Goal: Information Seeking & Learning: Understand process/instructions

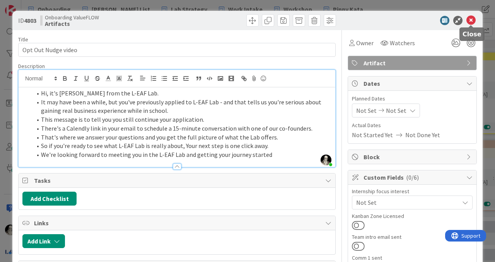
click at [363, 19] on icon at bounding box center [470, 20] width 9 height 9
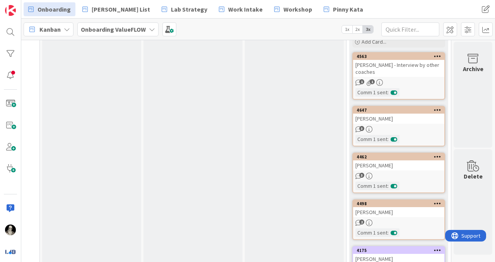
scroll to position [1004, 494]
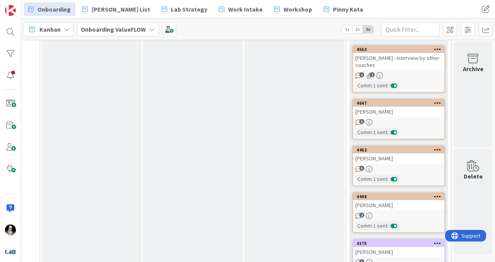
click at [363, 114] on div "[PERSON_NAME]" at bounding box center [398, 112] width 91 height 10
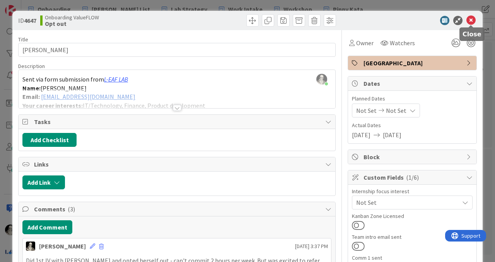
click at [363, 19] on icon at bounding box center [470, 20] width 9 height 9
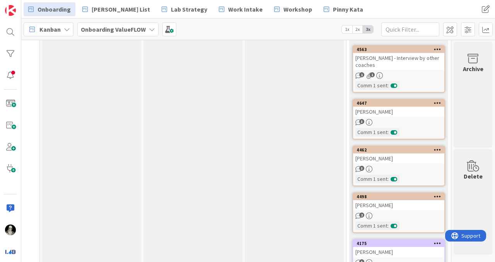
click at [363, 70] on link "4563 [PERSON_NAME] - Interview by other coaches 1 1 Comm 1 sent :" at bounding box center [398, 69] width 93 height 48
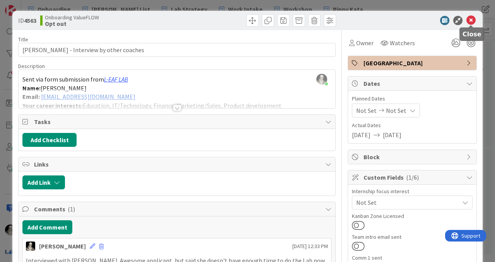
click at [363, 18] on icon at bounding box center [470, 20] width 9 height 9
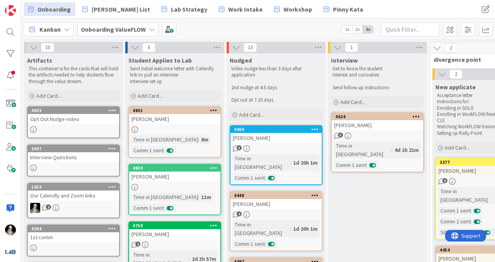
click at [71, 122] on div "Opt Out Nudge video" at bounding box center [73, 119] width 91 height 10
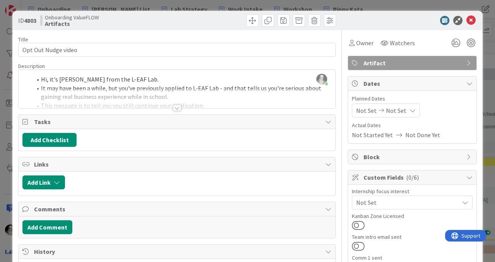
click at [177, 107] on div at bounding box center [177, 108] width 8 height 6
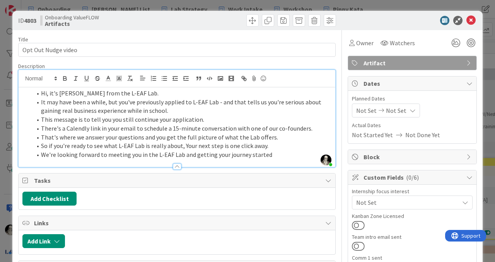
click at [41, 91] on span at bounding box center [41, 93] width 0 height 9
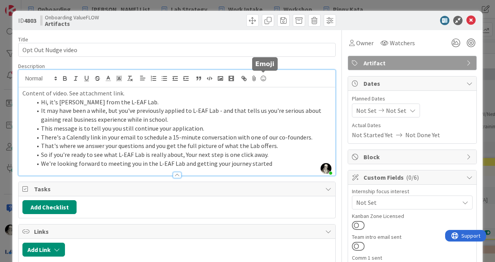
click at [265, 78] on icon at bounding box center [262, 78] width 9 height 11
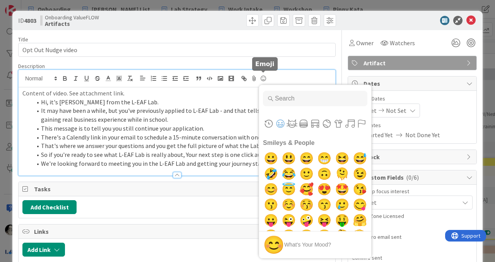
click at [288, 100] on input "Type to search for an emoji" at bounding box center [315, 98] width 104 height 15
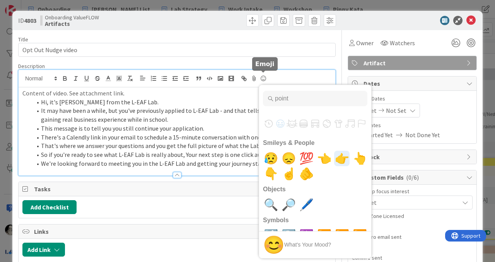
type input "point"
click at [342, 137] on span "👉" at bounding box center [342, 158] width 18 height 15
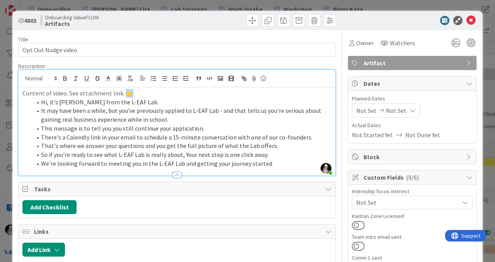
drag, startPoint x: 132, startPoint y: 93, endPoint x: 123, endPoint y: 93, distance: 8.9
click at [122, 93] on p "Content of video. See attachment link. 👉" at bounding box center [176, 93] width 309 height 9
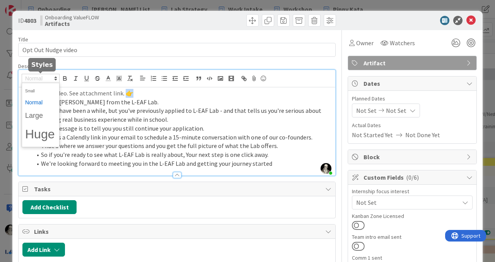
click at [41, 77] on span at bounding box center [41, 78] width 38 height 9
click at [37, 112] on span at bounding box center [40, 116] width 31 height 14
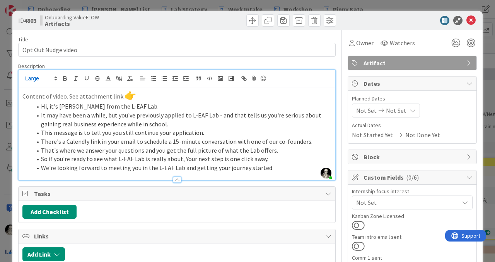
click at [168, 99] on p "Content of video. See attachment link. 👉" at bounding box center [176, 95] width 309 height 13
drag, startPoint x: 22, startPoint y: 97, endPoint x: 135, endPoint y: 100, distance: 113.3
click at [135, 100] on p "Content of video. See attachment link. 👉" at bounding box center [176, 95] width 309 height 13
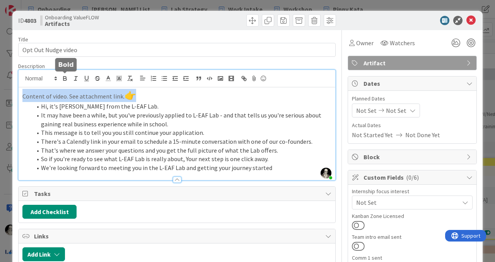
click at [63, 79] on icon "button" at bounding box center [64, 78] width 7 height 7
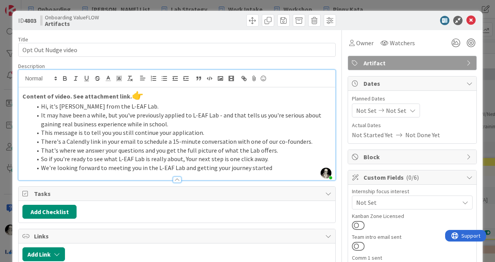
click at [179, 107] on li "Hi, it's [PERSON_NAME] from the L-EAF Lab." at bounding box center [181, 106] width 299 height 9
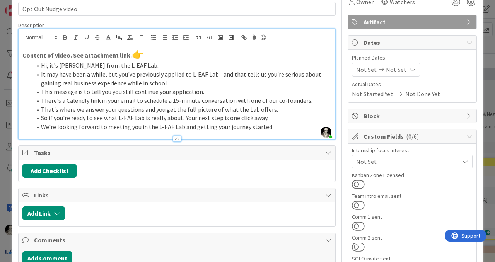
scroll to position [44, 0]
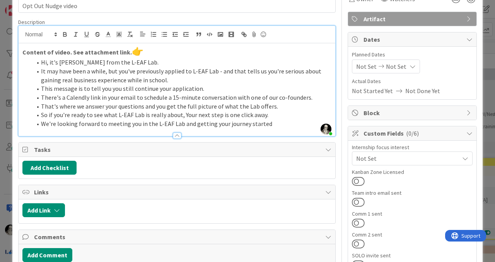
click at [273, 125] on li "We're looking forward to meeting you in the L-EAF Lab and getting your journey …" at bounding box center [181, 123] width 299 height 9
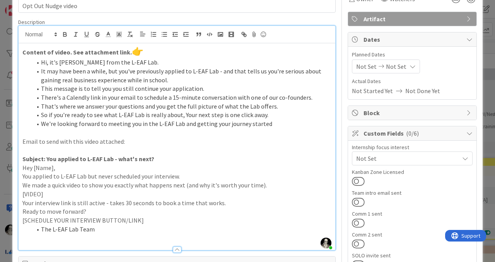
click at [22, 137] on p "Hey [Name]," at bounding box center [176, 167] width 309 height 9
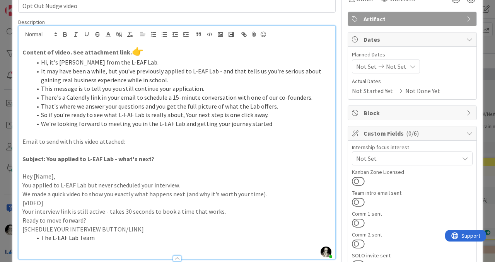
click at [29, 137] on p "Hey [Name]," at bounding box center [176, 176] width 309 height 9
click at [23, 137] on p "We made a quick video to show you exactly what happens next (and why it's worth…" at bounding box center [176, 194] width 309 height 9
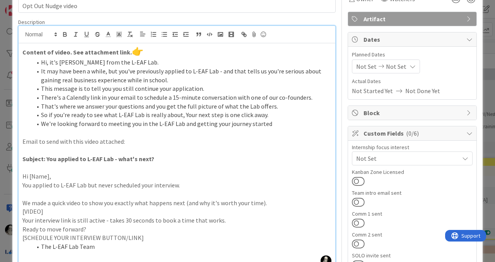
click at [261, 137] on p "We made a quick video to show you exactly what happens next (and why it's worth…" at bounding box center [176, 203] width 309 height 9
drag, startPoint x: 305, startPoint y: 204, endPoint x: 184, endPoint y: 204, distance: 120.9
click at [184, 137] on p "We made a quick video to show you exactly what happens next (and why it's worth…" at bounding box center [176, 203] width 309 height 9
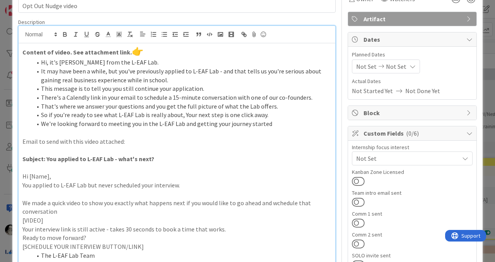
click at [166, 137] on p "You applied to L-EAF Lab but never scheduled your interview." at bounding box center [176, 185] width 309 height 9
click at [154, 137] on p "You applied to L-EAF Lab but never scheduled your conversation ." at bounding box center [176, 185] width 309 height 9
click at [208, 137] on p "You applied to L-EAF Lab but never scheduled your initial conversation ." at bounding box center [176, 185] width 309 height 9
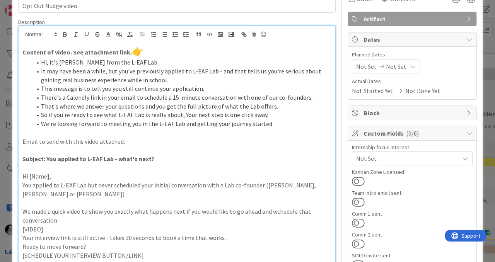
click at [63, 137] on p "Hi [Name]," at bounding box center [176, 176] width 309 height 9
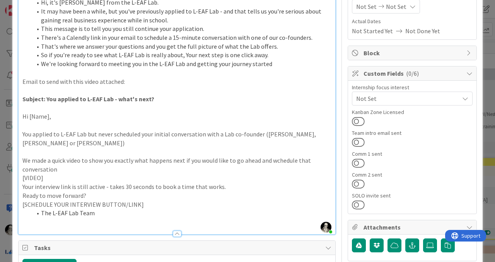
scroll to position [107, 0]
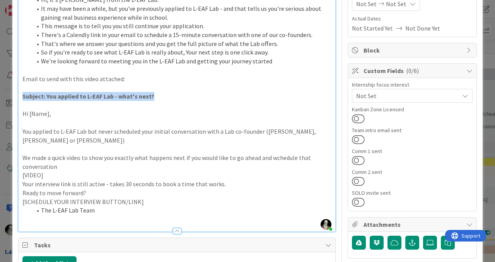
drag, startPoint x: 158, startPoint y: 96, endPoint x: 22, endPoint y: 97, distance: 135.2
click at [22, 96] on p "Subject: You applied to L-EAF Lab - what's next?" at bounding box center [176, 96] width 309 height 9
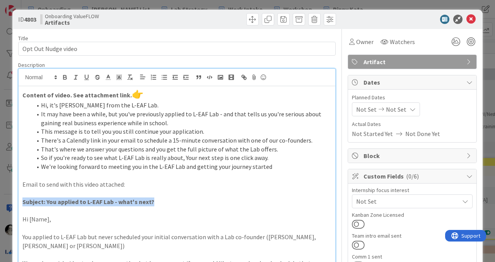
scroll to position [0, 0]
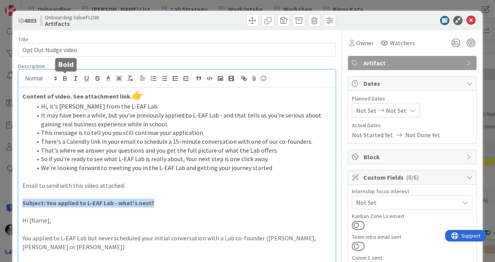
click at [65, 80] on icon "button" at bounding box center [64, 78] width 7 height 7
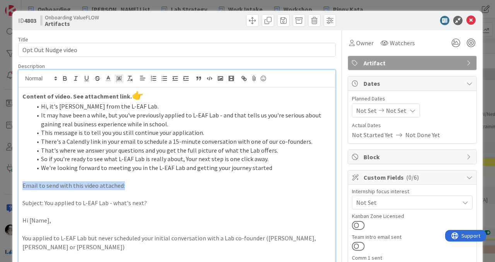
drag, startPoint x: 127, startPoint y: 185, endPoint x: 21, endPoint y: 184, distance: 106.2
click at [21, 137] on div "Content of video. See attachment link. 👉 Hi, it's [PERSON_NAME] from the L-EAF …" at bounding box center [177, 212] width 316 height 251
click at [65, 78] on icon "button" at bounding box center [64, 78] width 7 height 7
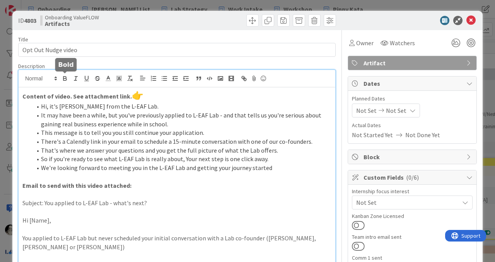
click at [143, 137] on p at bounding box center [176, 211] width 309 height 9
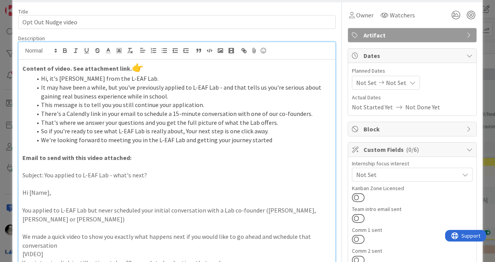
scroll to position [36, 0]
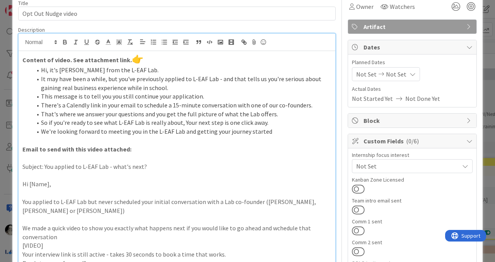
click at [80, 137] on strong "Email to send with this video attached:" at bounding box center [76, 149] width 109 height 8
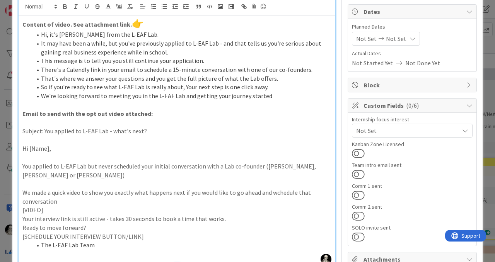
scroll to position [71, 0]
drag, startPoint x: 70, startPoint y: 193, endPoint x: 84, endPoint y: 185, distance: 16.6
click at [84, 137] on p "We made a quick video to show you exactly what happens next if you would like t…" at bounding box center [176, 197] width 309 height 17
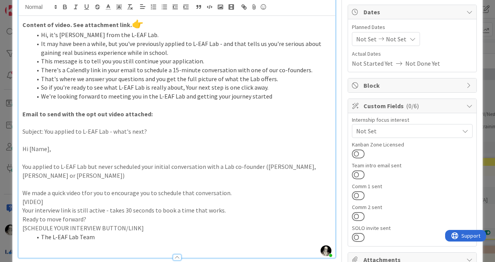
click at [22, 137] on p "[VIDEO]" at bounding box center [176, 201] width 309 height 9
click at [132, 25] on strong "👉" at bounding box center [138, 24] width 12 height 12
copy p "👉"
click at [29, 137] on p "[VIDEO]" at bounding box center [176, 201] width 309 height 9
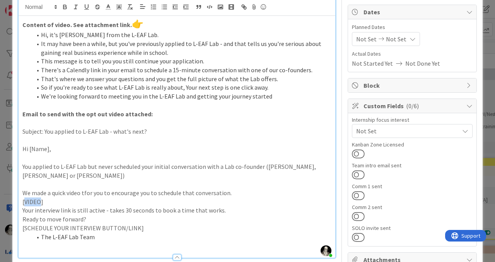
click at [29, 137] on p "[VIDEO]" at bounding box center [176, 201] width 309 height 9
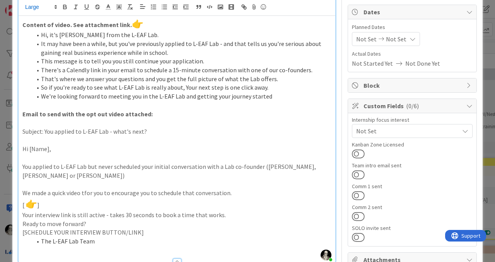
click at [40, 137] on p "[ 👉 ]" at bounding box center [176, 203] width 309 height 13
drag, startPoint x: 85, startPoint y: 183, endPoint x: 92, endPoint y: 151, distance: 33.3
click at [85, 137] on p "We made a quick video tfor you to encourage you to schedule that conversation." at bounding box center [176, 193] width 309 height 9
click at [99, 137] on p "We made a quick video for you to encourage you to schedule that conversation." at bounding box center [176, 193] width 309 height 9
drag, startPoint x: 110, startPoint y: 183, endPoint x: 137, endPoint y: 127, distance: 61.9
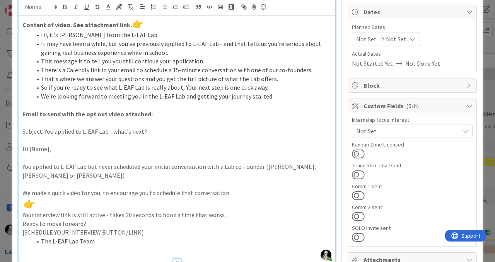
click at [110, 137] on p "We made a quick video for you, to encourage you to schedule that conversation." at bounding box center [176, 193] width 309 height 9
drag, startPoint x: 130, startPoint y: 185, endPoint x: 131, endPoint y: 153, distance: 32.1
click at [130, 137] on p "We made a quick video for you, encourage you to schedule that conversation." at bounding box center [176, 193] width 309 height 9
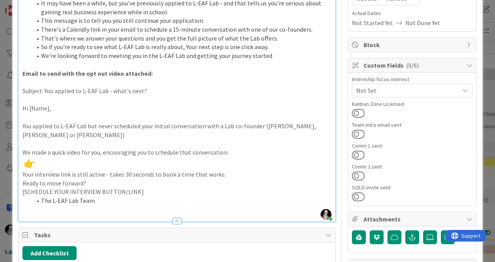
scroll to position [113, 0]
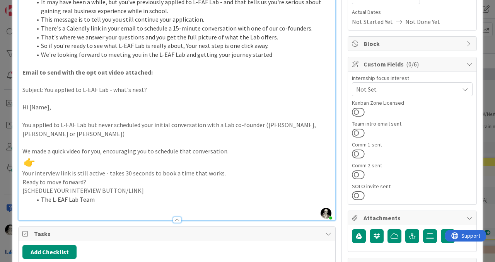
click at [22, 137] on p "Your interview link is still active - takes 30 seconds to book a time that work…" at bounding box center [176, 173] width 309 height 9
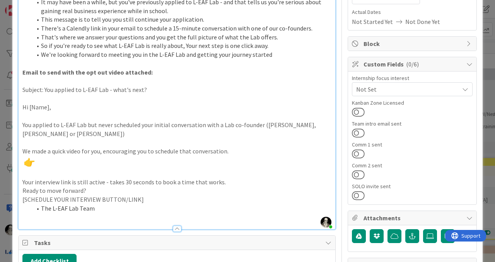
click at [45, 137] on p "👉" at bounding box center [176, 162] width 309 height 13
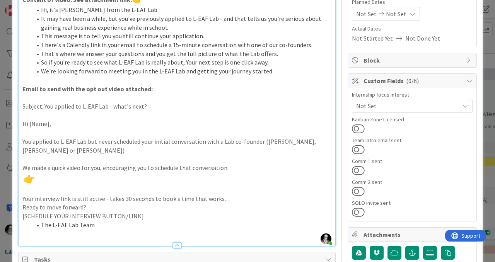
scroll to position [107, 0]
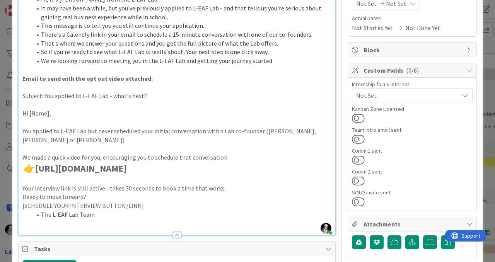
drag, startPoint x: 276, startPoint y: 158, endPoint x: 35, endPoint y: 163, distance: 240.7
click at [35, 137] on p "👉[URL][DOMAIN_NAME]" at bounding box center [176, 168] width 309 height 13
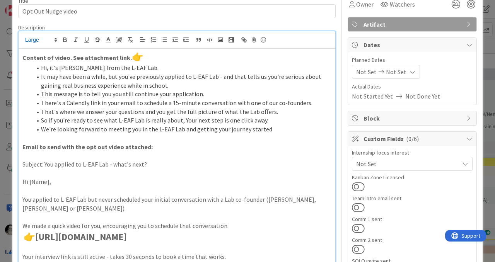
scroll to position [42, 0]
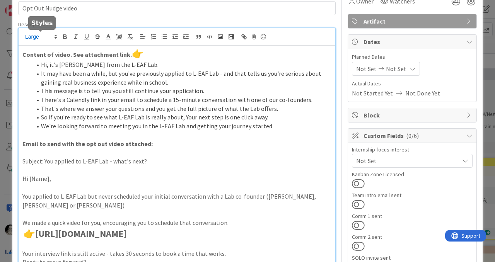
click at [37, 38] on span at bounding box center [41, 36] width 38 height 9
click at [40, 58] on span at bounding box center [40, 61] width 31 height 12
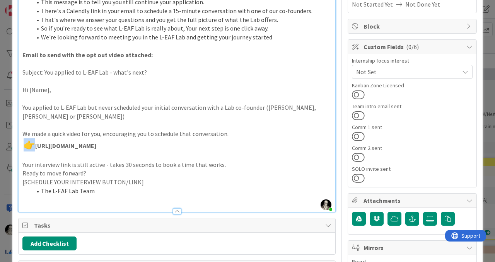
scroll to position [139, 0]
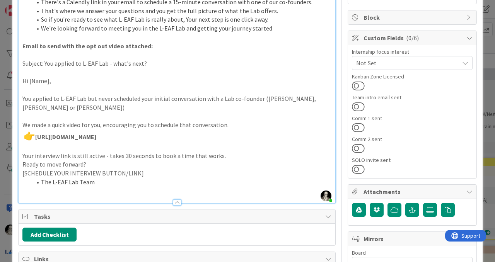
click at [319, 101] on p "You applied to L-EAF Lab but never scheduled your initial conversation with a L…" at bounding box center [176, 102] width 309 height 17
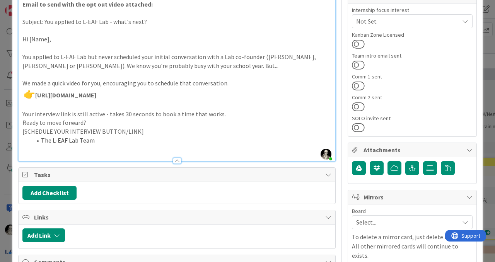
scroll to position [182, 0]
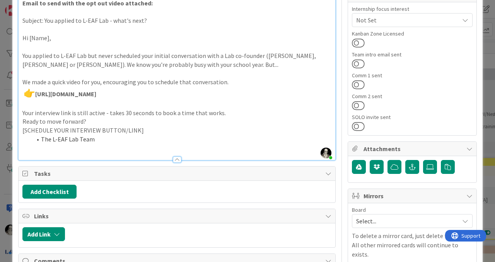
click at [35, 95] on strong "[URL][DOMAIN_NAME]" at bounding box center [65, 94] width 61 height 8
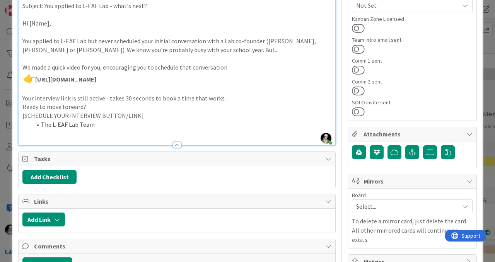
scroll to position [199, 0]
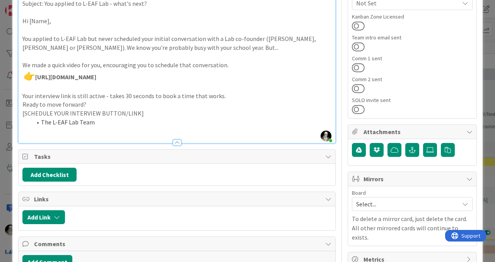
drag, startPoint x: 199, startPoint y: 75, endPoint x: 33, endPoint y: 79, distance: 165.8
click at [33, 79] on p "👉 [URL][DOMAIN_NAME]" at bounding box center [176, 76] width 309 height 13
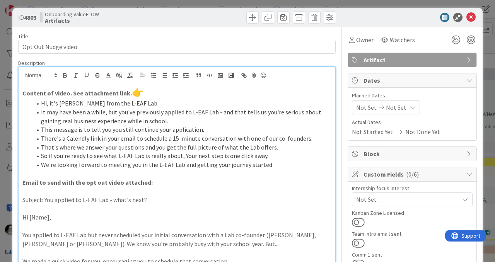
scroll to position [0, 0]
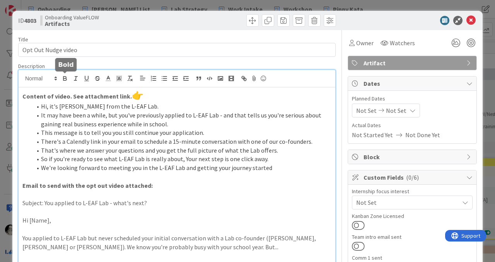
click at [64, 75] on icon "button" at bounding box center [64, 78] width 7 height 7
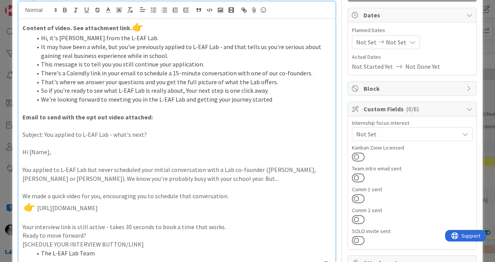
scroll to position [103, 0]
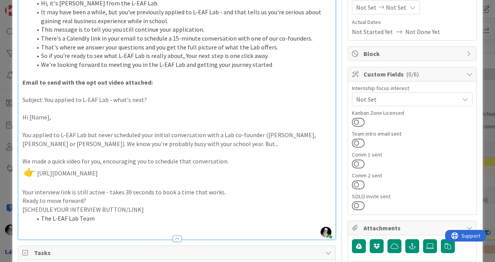
click at [204, 137] on p "👉 [URL][DOMAIN_NAME]" at bounding box center [176, 172] width 309 height 13
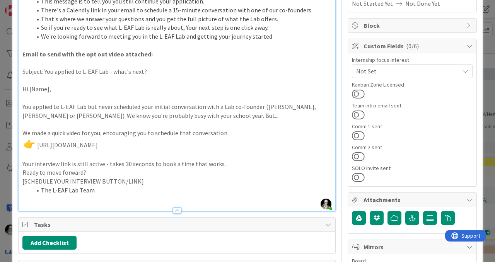
scroll to position [134, 0]
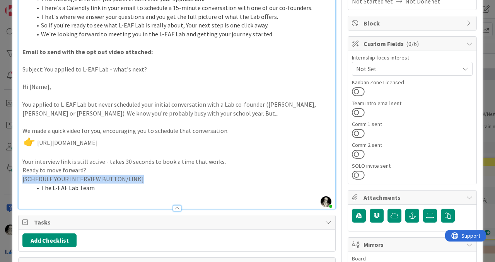
drag, startPoint x: 144, startPoint y: 179, endPoint x: 22, endPoint y: 175, distance: 122.1
click at [22, 137] on div "Content of video. See attachment link. 👉 Hi, it's [PERSON_NAME] from the L-EAF …" at bounding box center [177, 81] width 316 height 255
click at [155, 137] on p "[SCHEDULE YOUR INTERVIEW BUTTON/LINK]" at bounding box center [176, 179] width 309 height 9
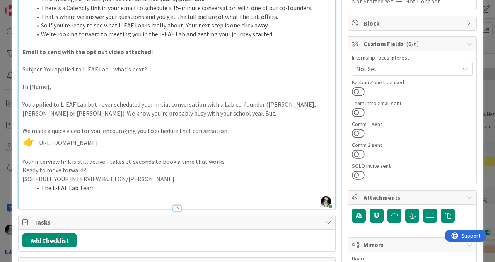
drag, startPoint x: 188, startPoint y: 145, endPoint x: 163, endPoint y: 144, distance: 25.1
click at [163, 137] on p "👉 [URL][DOMAIN_NAME]" at bounding box center [176, 141] width 309 height 13
click at [90, 137] on p at bounding box center [176, 152] width 309 height 9
click at [100, 137] on p "👉 [URL][DOMAIN_NAME]" at bounding box center [176, 141] width 309 height 13
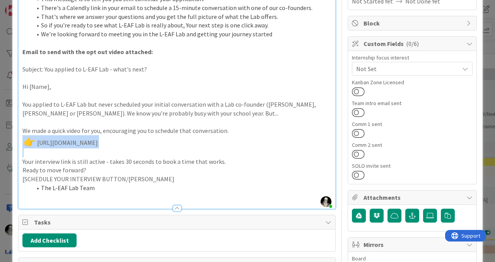
click at [100, 137] on p "👉 [URL][DOMAIN_NAME]" at bounding box center [176, 141] width 309 height 13
drag, startPoint x: 189, startPoint y: 144, endPoint x: 34, endPoint y: 145, distance: 154.5
click at [34, 137] on p "👉 [URL][DOMAIN_NAME]" at bounding box center [176, 141] width 309 height 13
drag, startPoint x: 88, startPoint y: 143, endPoint x: 58, endPoint y: 141, distance: 30.9
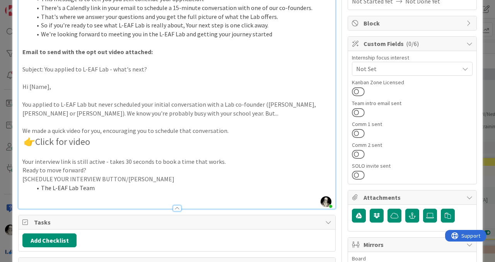
click at [58, 137] on span "Click for video" at bounding box center [62, 142] width 55 height 12
click at [95, 137] on p "👉 Click for video" at bounding box center [176, 141] width 309 height 13
drag, startPoint x: 93, startPoint y: 141, endPoint x: 38, endPoint y: 142, distance: 55.6
click at [37, 137] on p "👉 Click for video" at bounding box center [176, 141] width 309 height 13
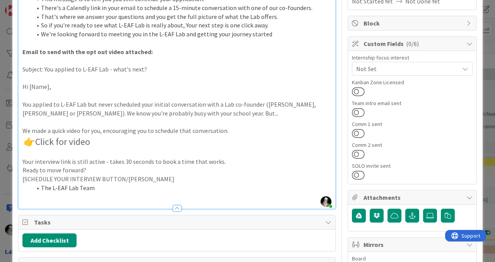
click at [92, 137] on p "👉 Click for video" at bounding box center [176, 141] width 309 height 13
drag, startPoint x: 92, startPoint y: 142, endPoint x: 34, endPoint y: 143, distance: 58.0
click at [34, 137] on p "👉 Click for video" at bounding box center [176, 141] width 309 height 13
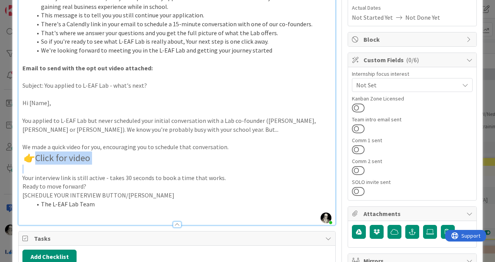
scroll to position [119, 0]
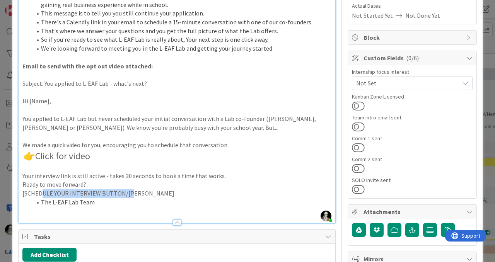
drag, startPoint x: 133, startPoint y: 195, endPoint x: 43, endPoint y: 193, distance: 90.4
click at [43, 137] on p "[SCHEDULE YOUR INTERVIEW BUTTON/[PERSON_NAME]" at bounding box center [176, 193] width 309 height 9
click at [53, 137] on p "[SCHEDULE YOUR INTERVIEW BUTTON/[PERSON_NAME]" at bounding box center [176, 193] width 309 height 9
click at [68, 137] on span "Click for video" at bounding box center [62, 156] width 55 height 12
click at [145, 137] on p "👉 Click for 40-second video" at bounding box center [176, 156] width 309 height 13
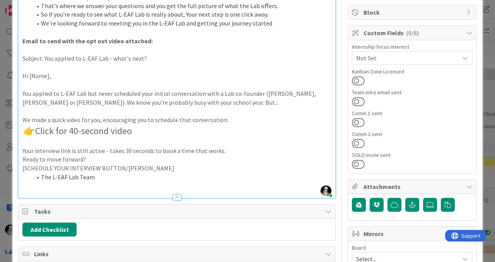
scroll to position [146, 0]
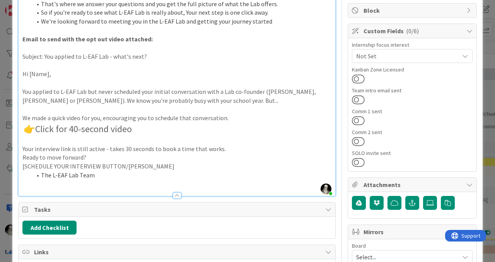
drag, startPoint x: 76, startPoint y: 128, endPoint x: 80, endPoint y: 104, distance: 24.6
click at [76, 127] on span "Click for 40-second video" at bounding box center [83, 129] width 97 height 12
click at [114, 137] on div at bounding box center [177, 192] width 316 height 8
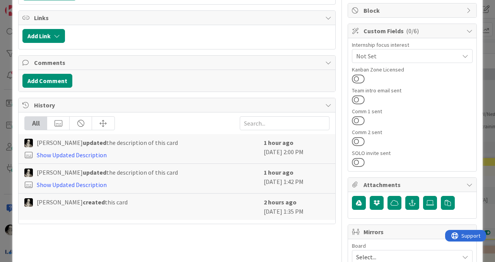
scroll to position [0, 0]
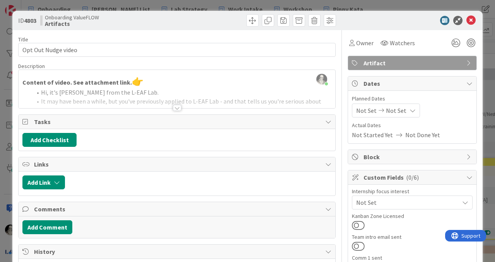
click at [178, 105] on div at bounding box center [177, 108] width 8 height 6
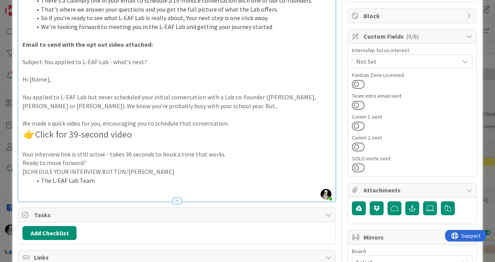
scroll to position [140, 0]
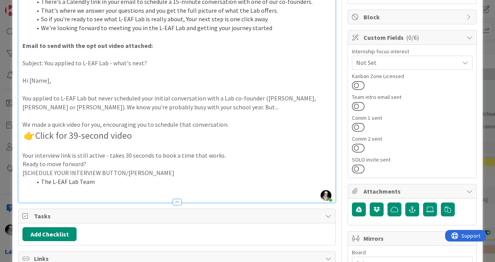
drag, startPoint x: 138, startPoint y: 138, endPoint x: 36, endPoint y: 133, distance: 102.1
click at [36, 133] on p "👉 Click for 39-second video" at bounding box center [176, 135] width 309 height 13
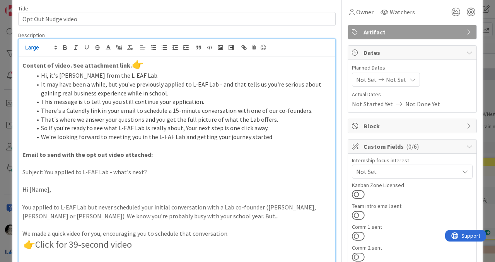
scroll to position [0, 0]
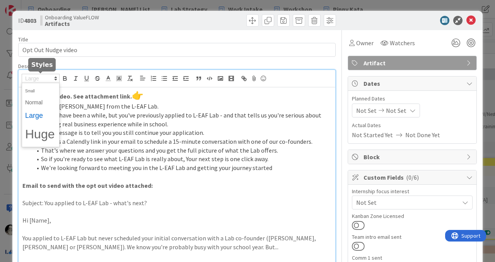
click at [36, 76] on span at bounding box center [41, 78] width 38 height 9
click at [37, 101] on span at bounding box center [40, 103] width 31 height 12
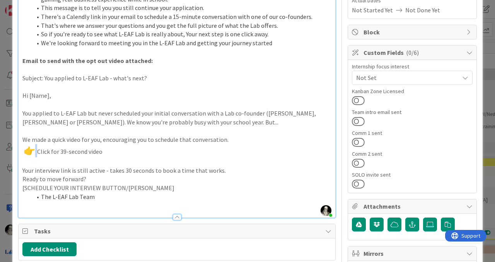
scroll to position [140, 0]
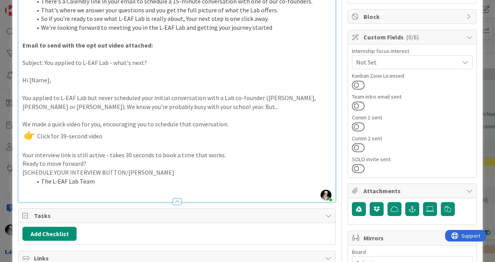
click at [116, 137] on p "👉 Click for 39-second video" at bounding box center [176, 135] width 309 height 13
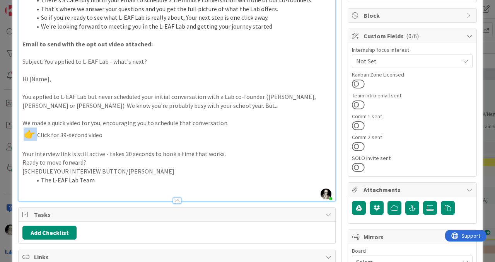
drag, startPoint x: 34, startPoint y: 134, endPoint x: 24, endPoint y: 135, distance: 10.8
click at [23, 134] on p "👉 Click for 39-second video" at bounding box center [176, 133] width 309 height 13
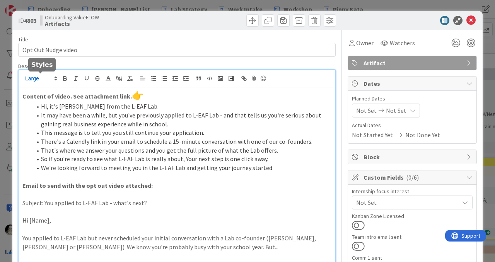
click at [31, 77] on span at bounding box center [41, 78] width 38 height 9
click at [37, 101] on span at bounding box center [40, 103] width 31 height 12
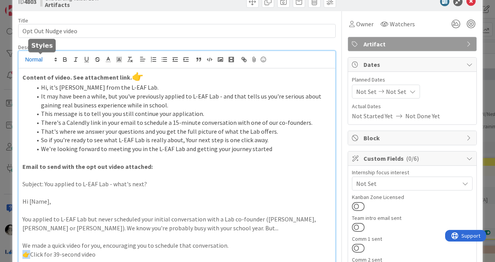
click at [37, 62] on span at bounding box center [41, 59] width 38 height 9
click at [37, 68] on span at bounding box center [40, 72] width 31 height 12
click at [32, 59] on span at bounding box center [41, 59] width 38 height 9
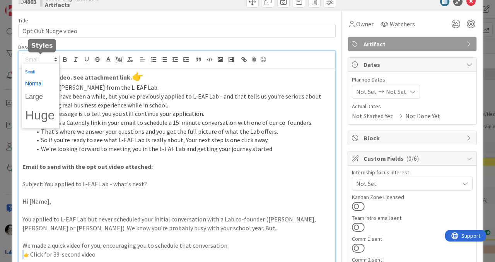
click at [39, 81] on span at bounding box center [40, 84] width 31 height 12
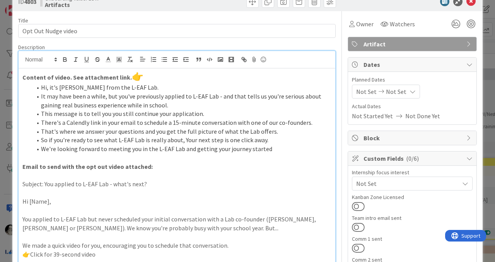
click at [197, 137] on p at bounding box center [176, 193] width 309 height 9
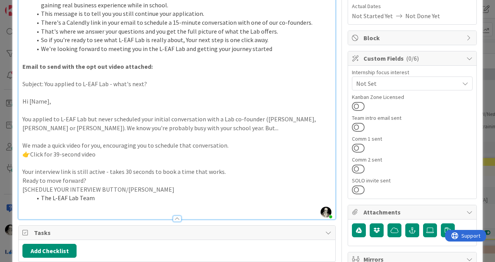
scroll to position [122, 0]
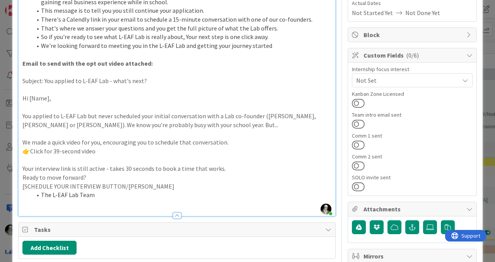
drag, startPoint x: 219, startPoint y: 114, endPoint x: 219, endPoint y: 106, distance: 8.1
click at [219, 113] on p "You applied to L-EAF Lab but never scheduled your initial conversation with a L…" at bounding box center [176, 120] width 309 height 17
click at [105, 137] on p "👉 Click for 39-second video" at bounding box center [176, 151] width 309 height 9
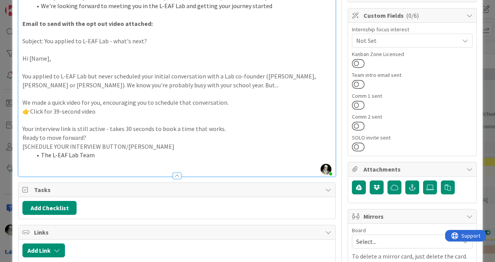
scroll to position [164, 0]
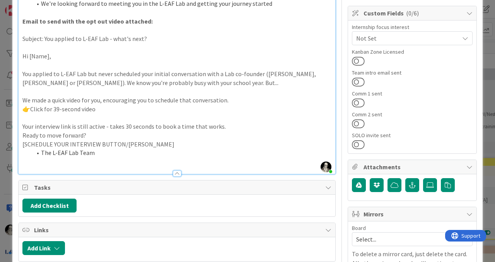
click at [22, 126] on div "Content of video. See attachment link. 👉 Hi, it's [PERSON_NAME] from the L-EAF …" at bounding box center [177, 48] width 316 height 251
drag, startPoint x: 237, startPoint y: 128, endPoint x: 115, endPoint y: 125, distance: 121.7
click at [115, 125] on p "And your interview link is still active - takes 30 seconds to book a time that …" at bounding box center [176, 126] width 309 height 9
click at [21, 135] on div "Content of video. See attachment link. 👉 Hi, it's [PERSON_NAME] from the L-EAF …" at bounding box center [177, 48] width 316 height 251
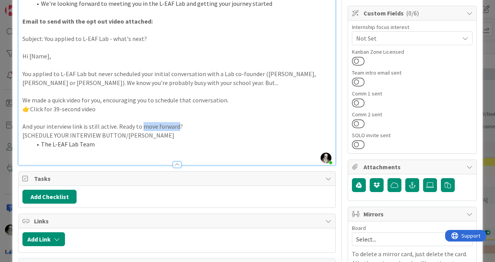
drag, startPoint x: 142, startPoint y: 126, endPoint x: 176, endPoint y: 127, distance: 34.1
click at [176, 127] on p "And your interview link is still active. Ready to move forward?" at bounding box center [176, 126] width 309 height 9
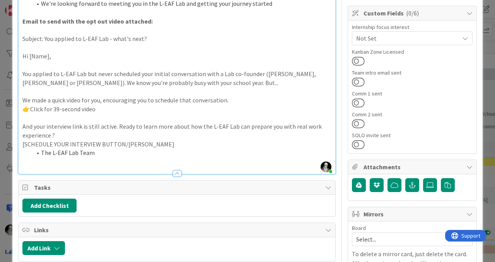
drag, startPoint x: 289, startPoint y: 127, endPoint x: 289, endPoint y: 83, distance: 43.3
click at [289, 126] on p "And your interview link is still active. Ready to learn more about how the L-EA…" at bounding box center [176, 130] width 309 height 17
click at [22, 137] on p "And your interview link is still active. Ready to learn more about how the L-EA…" at bounding box center [176, 130] width 309 height 17
click at [59, 135] on p "And your interview link is still active. Ready to learn more about how the L-EA…" at bounding box center [176, 130] width 309 height 17
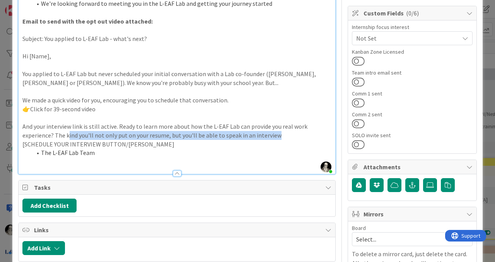
drag, startPoint x: 286, startPoint y: 137, endPoint x: 69, endPoint y: 135, distance: 217.1
click at [69, 135] on p "And your interview link is still active. Ready to learn more about how the L-EA…" at bounding box center [176, 130] width 309 height 17
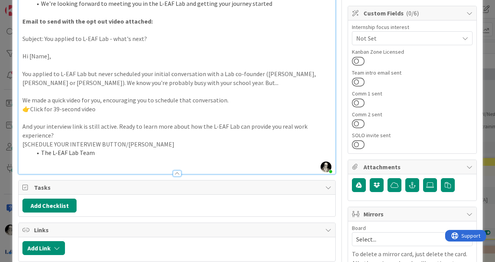
click at [26, 106] on strong "👉" at bounding box center [26, 109] width 8 height 8
drag, startPoint x: 102, startPoint y: 109, endPoint x: 23, endPoint y: 105, distance: 79.3
click at [22, 105] on p "👉 Click for 39-second video" at bounding box center [176, 109] width 309 height 9
copy p "👉 Click for 39-second video"
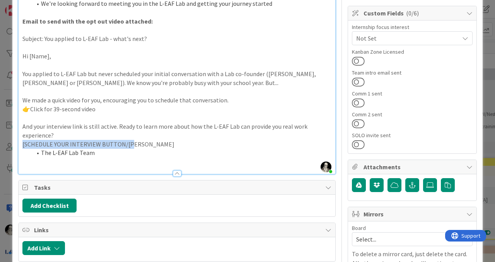
drag, startPoint x: 134, startPoint y: 144, endPoint x: 20, endPoint y: 145, distance: 114.4
click at [20, 137] on div "Content of video. See attachment link. 👉 Hi, it's [PERSON_NAME] from the L-EAF …" at bounding box center [177, 48] width 316 height 251
click at [96, 137] on li "The L-EAF Lab Team" at bounding box center [181, 152] width 299 height 9
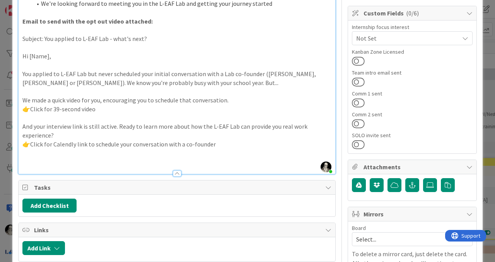
click at [184, 137] on p "👉 Click for Calendly link to schedule your conversation with a co-founder" at bounding box center [176, 144] width 309 height 9
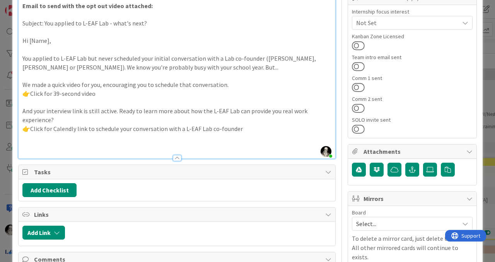
scroll to position [186, 0]
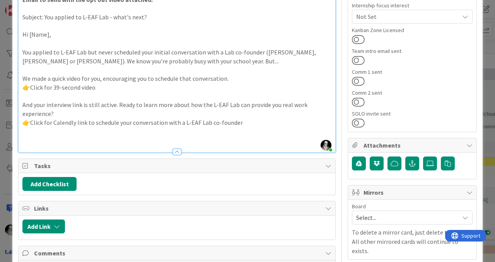
click at [246, 122] on p "👉 Click for Calendly link to schedule your conversation with a L-EAF Lab co-fou…" at bounding box center [176, 122] width 309 height 9
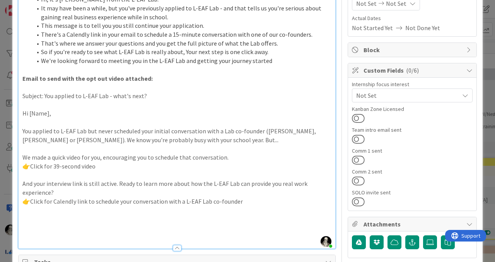
scroll to position [110, 0]
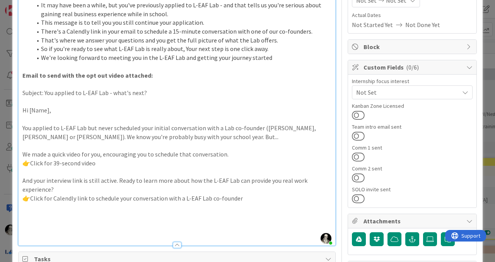
click at [267, 56] on li "We're looking forward to meeting you in the L-EAF Lab and getting your journey …" at bounding box center [181, 57] width 299 height 9
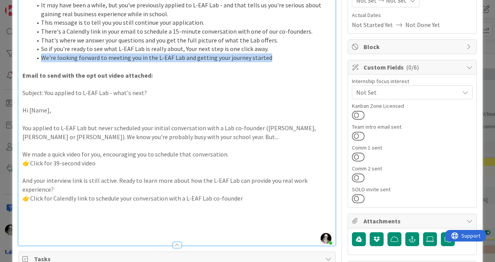
drag, startPoint x: 268, startPoint y: 56, endPoint x: 42, endPoint y: 56, distance: 226.4
click at [42, 56] on li "We're looking forward to meeting you in the L-EAF Lab and getting your journey …" at bounding box center [181, 57] width 299 height 9
copy li "We're looking forward to meeting you in the L-EAF Lab and getting your journey …"
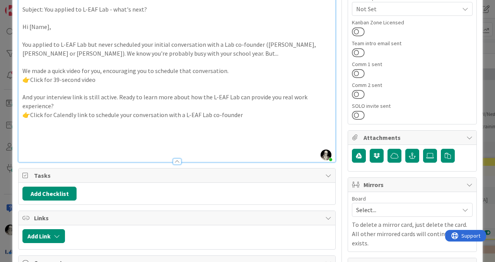
scroll to position [202, 0]
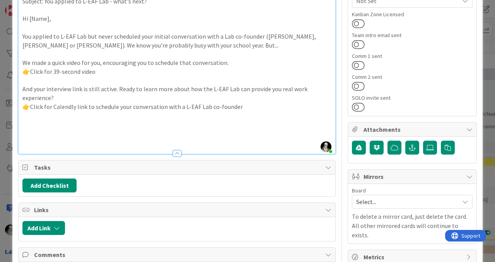
click at [32, 124] on p at bounding box center [176, 124] width 309 height 9
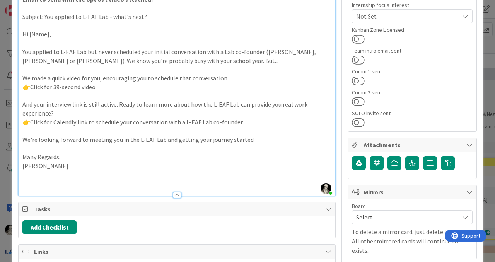
scroll to position [187, 0]
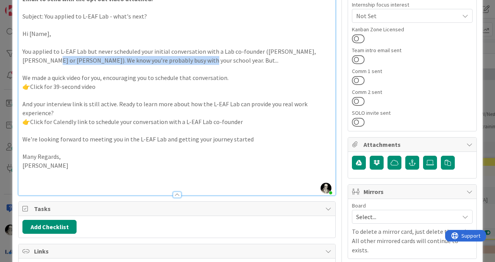
drag, startPoint x: 170, startPoint y: 63, endPoint x: 22, endPoint y: 62, distance: 148.4
click at [22, 62] on p "You applied to L-EAF Lab but never scheduled your initial conversation with a L…" at bounding box center [176, 55] width 309 height 17
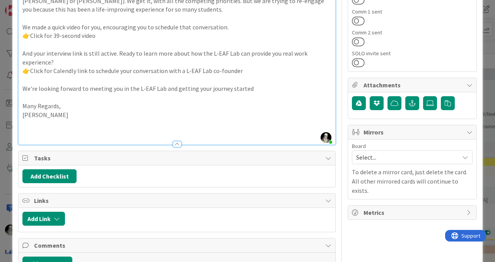
scroll to position [248, 0]
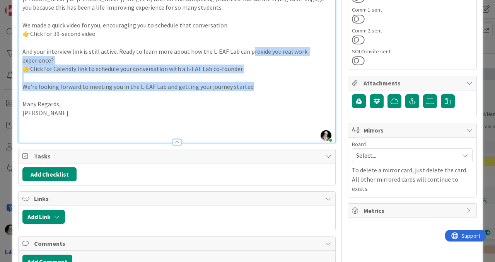
drag, startPoint x: 248, startPoint y: 83, endPoint x: 249, endPoint y: 29, distance: 54.1
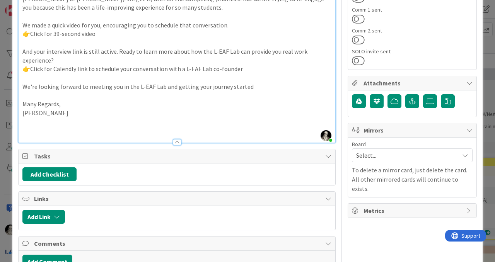
click at [263, 84] on p "We're looking forward to meeting you in the L-EAF Lab and getting your journey …" at bounding box center [176, 86] width 309 height 9
drag, startPoint x: 175, startPoint y: 86, endPoint x: 192, endPoint y: 88, distance: 17.5
click at [192, 88] on p "We're looking forward to meeting you in the L-EAF Lab and getting your journey …" at bounding box center [176, 86] width 309 height 9
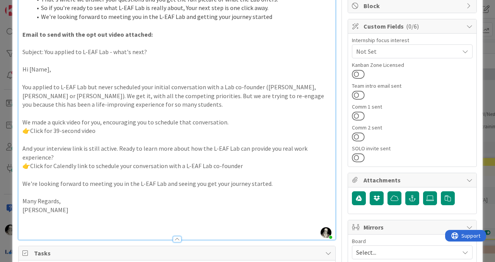
scroll to position [170, 0]
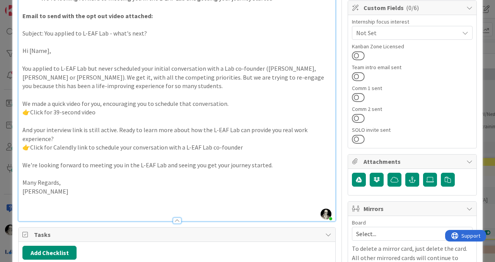
click at [114, 114] on p "👉 Click for 39-second video" at bounding box center [176, 112] width 309 height 9
drag, startPoint x: 97, startPoint y: 114, endPoint x: 97, endPoint y: 104, distance: 9.3
click at [97, 112] on p "👉 Click for 39-second video [URL][DOMAIN_NAME]" at bounding box center [176, 112] width 309 height 9
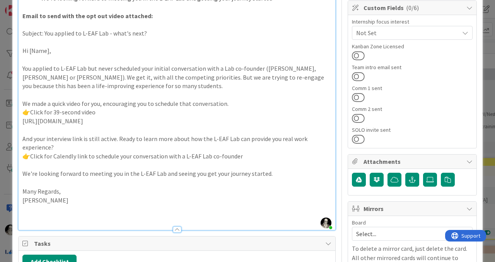
click at [252, 137] on p "👉 Click for Calendly link to schedule your conversation with a L-EAF Lab co-fou…" at bounding box center [176, 156] width 309 height 9
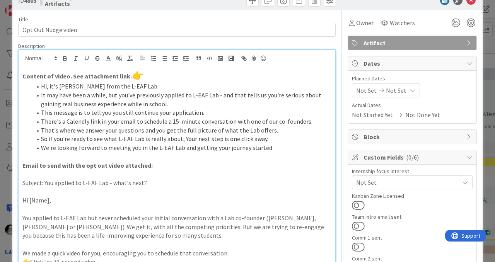
scroll to position [0, 0]
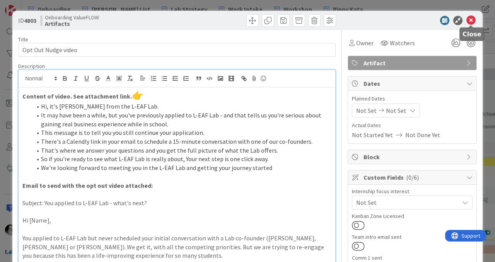
click at [363, 19] on icon at bounding box center [470, 20] width 9 height 9
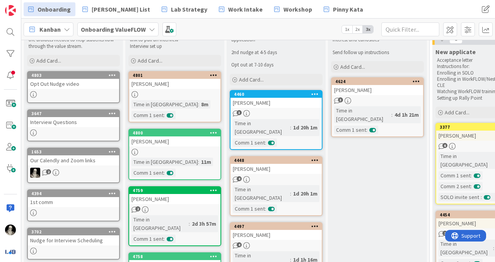
scroll to position [37, 0]
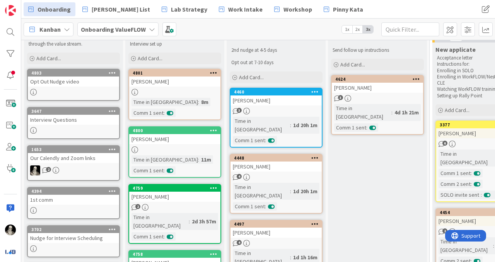
click at [81, 137] on div "Our Calendly and Zoom links" at bounding box center [73, 158] width 91 height 10
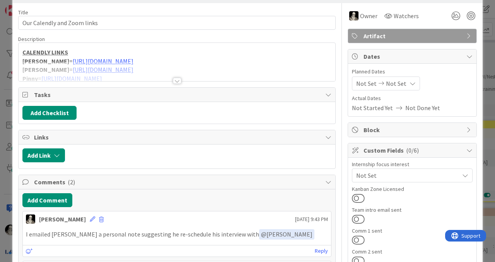
click at [179, 80] on div at bounding box center [177, 81] width 8 height 6
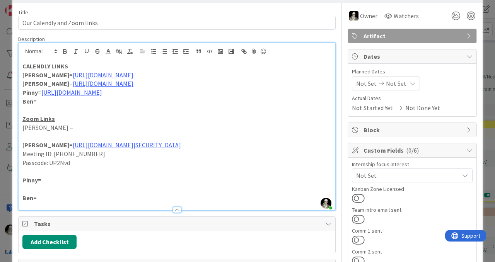
drag, startPoint x: 152, startPoint y: 85, endPoint x: 20, endPoint y: 78, distance: 131.9
click at [20, 78] on div "CALENDLY LINKS [PERSON_NAME] = [URL][DOMAIN_NAME] [PERSON_NAME] = [URL][DOMAIN_…" at bounding box center [177, 135] width 316 height 150
copy div "[PERSON_NAME] = [URL][DOMAIN_NAME] [PERSON_NAME] = [URL][DOMAIN_NAME]"
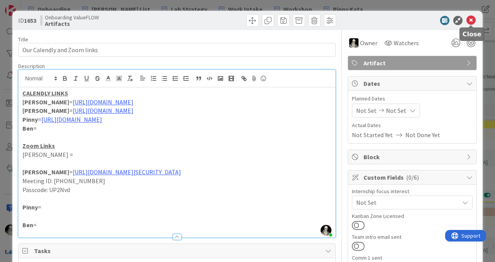
click at [363, 21] on icon at bounding box center [470, 20] width 9 height 9
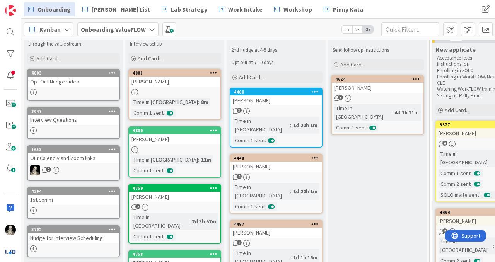
click at [73, 137] on div "Our Calendly and Zoom links" at bounding box center [73, 158] width 91 height 10
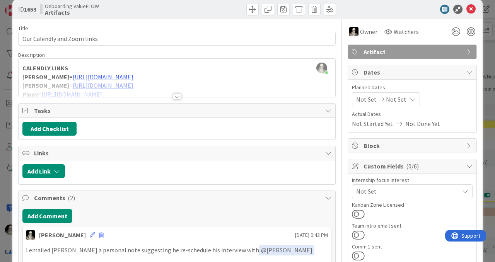
click at [176, 97] on div at bounding box center [177, 96] width 8 height 6
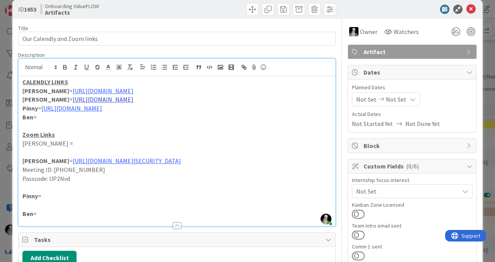
drag, startPoint x: 151, startPoint y: 99, endPoint x: 45, endPoint y: 101, distance: 106.3
click at [45, 101] on p "Simon = [URL][DOMAIN_NAME]" at bounding box center [176, 99] width 309 height 9
copy link "[URL][DOMAIN_NAME]"
click at [363, 7] on icon at bounding box center [470, 9] width 9 height 9
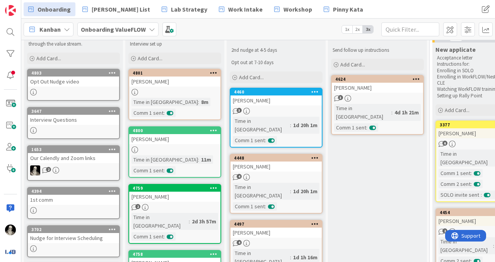
click at [85, 86] on div "Opt Out Nudge video" at bounding box center [73, 81] width 91 height 10
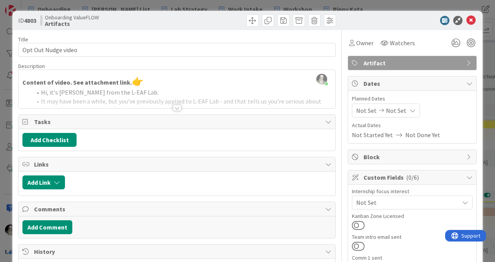
click at [178, 107] on div at bounding box center [177, 108] width 8 height 6
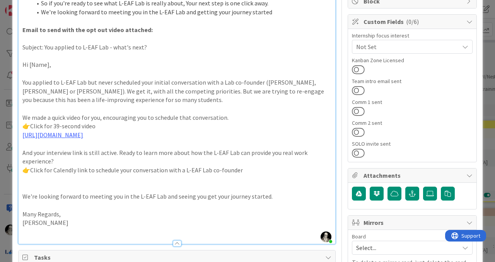
scroll to position [160, 0]
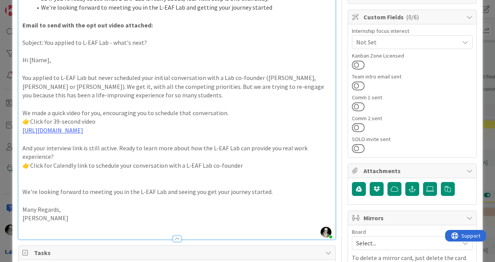
click at [245, 137] on p "👉 Click for Calendly link to schedule your conversation with a L-EAF Lab co-fou…" at bounding box center [176, 165] width 309 height 9
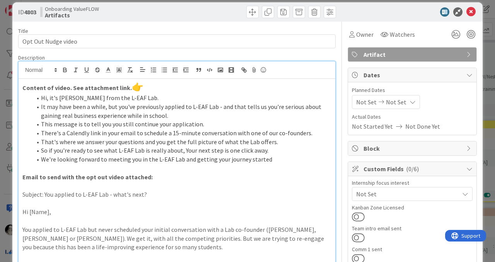
scroll to position [0, 0]
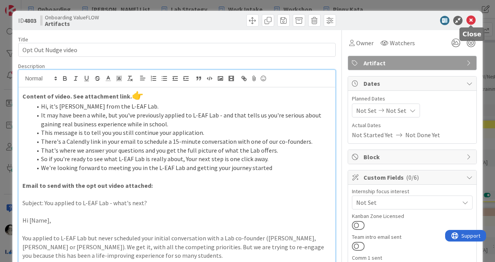
click at [363, 19] on icon at bounding box center [470, 20] width 9 height 9
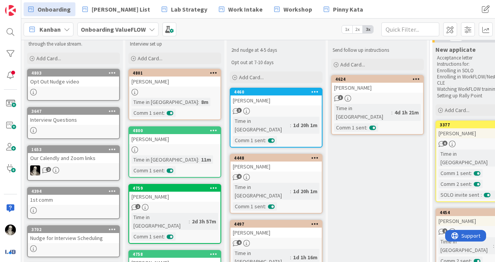
click at [71, 137] on div "Our Calendly and Zoom links" at bounding box center [73, 158] width 91 height 10
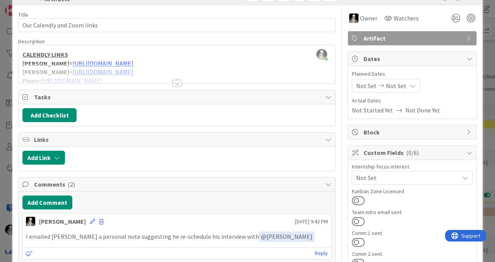
click at [178, 82] on div at bounding box center [177, 83] width 8 height 6
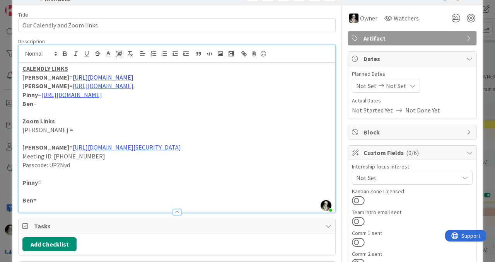
drag, startPoint x: 168, startPoint y: 78, endPoint x: 38, endPoint y: 80, distance: 130.6
click at [38, 80] on p "[PERSON_NAME] = [URL][DOMAIN_NAME]" at bounding box center [176, 77] width 309 height 9
copy link "[URL][DOMAIN_NAME]"
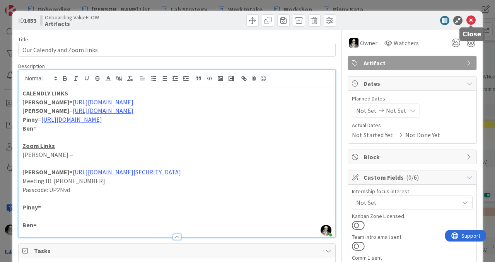
click at [363, 19] on icon at bounding box center [470, 20] width 9 height 9
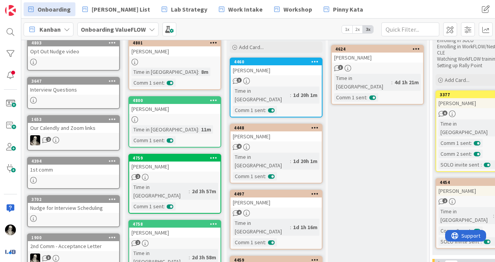
click at [78, 58] on link "4803 Opt Out Nudge video" at bounding box center [73, 55] width 93 height 32
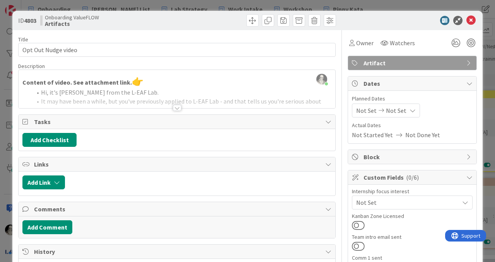
click at [179, 106] on div at bounding box center [177, 108] width 8 height 6
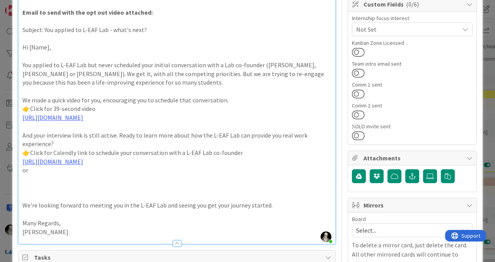
scroll to position [178, 0]
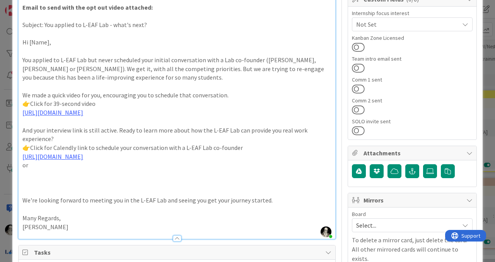
click at [27, 137] on p at bounding box center [176, 174] width 309 height 9
drag, startPoint x: 45, startPoint y: 149, endPoint x: 59, endPoint y: 146, distance: 13.7
click at [59, 137] on p "👉 Click for Calendly link to schedule your conversation with a L-EAF Lab co-fou…" at bounding box center [176, 147] width 309 height 9
click at [46, 137] on p "👉 Click for Calendly link to schedule your conversation with a L-EAF Lab co-fou…" at bounding box center [176, 147] width 309 height 9
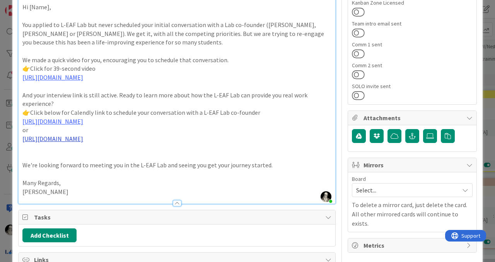
scroll to position [215, 0]
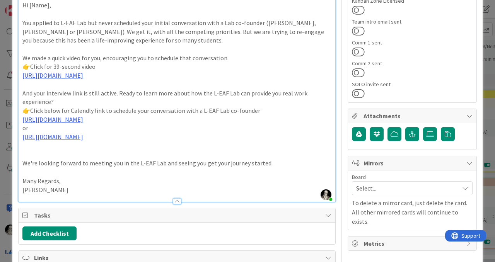
click at [39, 137] on p at bounding box center [176, 154] width 309 height 9
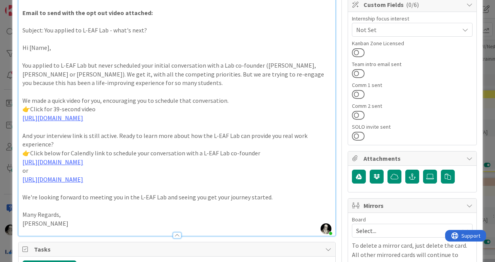
scroll to position [178, 0]
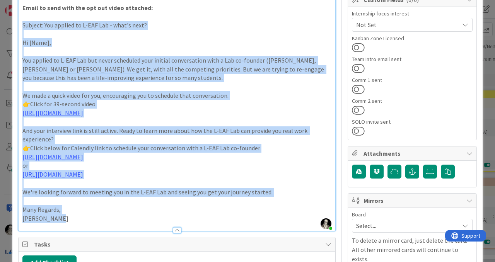
drag, startPoint x: 58, startPoint y: 221, endPoint x: 15, endPoint y: 22, distance: 203.1
click at [15, 22] on div "ID 4803 Onboarding ValueFLOW Artifacts Title 19 / 128 Opt Out Nudge video Descr…" at bounding box center [247, 203] width 470 height 741
copy div "Subject: You applied to L-EAF Lab - what's next? Hi [Name], You applied to L-EA…"
click at [101, 137] on div "Tasks" at bounding box center [177, 244] width 316 height 14
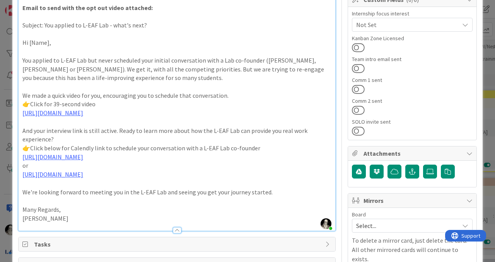
click at [85, 137] on div at bounding box center [177, 227] width 316 height 8
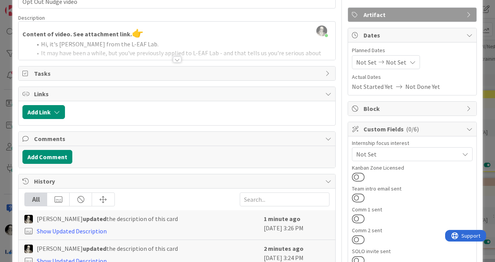
scroll to position [5, 0]
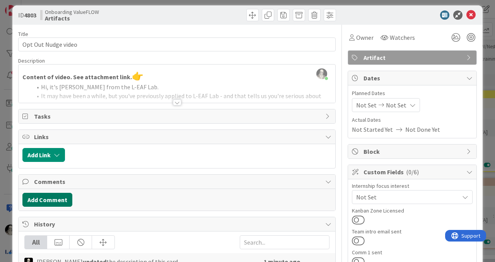
click at [59, 137] on button "Add Comment" at bounding box center [47, 200] width 50 height 14
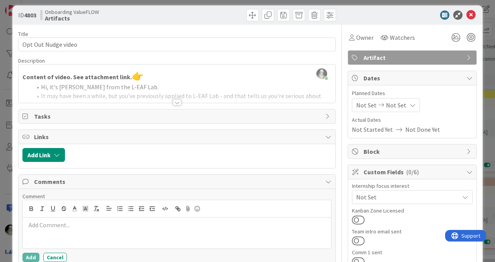
click at [176, 97] on div at bounding box center [177, 93] width 316 height 20
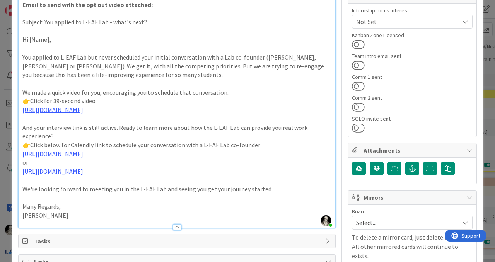
scroll to position [182, 0]
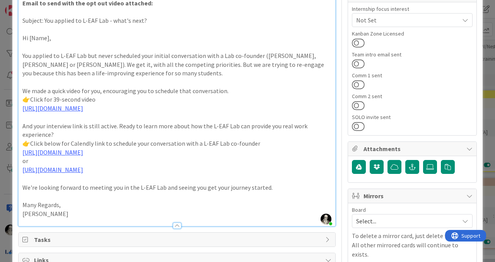
click at [64, 137] on p "[PERSON_NAME]" at bounding box center [176, 213] width 309 height 9
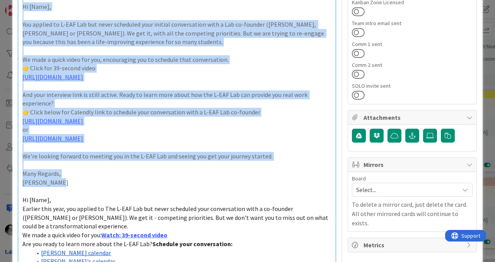
scroll to position [129, 0]
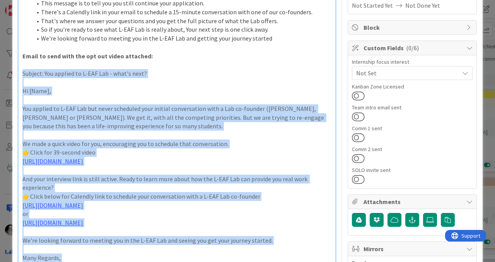
drag, startPoint x: 59, startPoint y: 100, endPoint x: 22, endPoint y: 70, distance: 48.0
click at [22, 70] on div "Content of video. See attachment link. 👉 Hi, it's [PERSON_NAME] from the L-EAF …" at bounding box center [177, 175] width 316 height 435
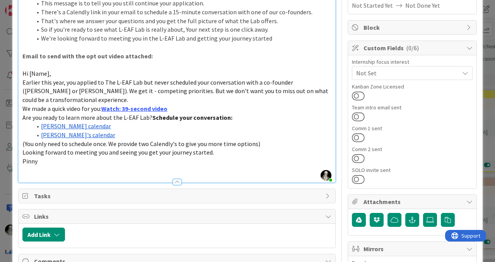
click at [132, 59] on strong "Email to send with the opt out video attached:" at bounding box center [87, 56] width 130 height 8
click at [23, 83] on span "Earlier this year, you applied to The L-EAF Lab but never scheduled your conver…" at bounding box center [175, 90] width 307 height 25
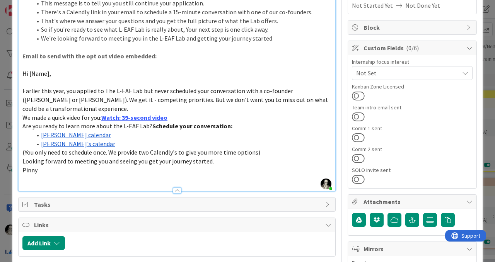
click at [23, 114] on span "We made a quick video for you:" at bounding box center [61, 118] width 79 height 8
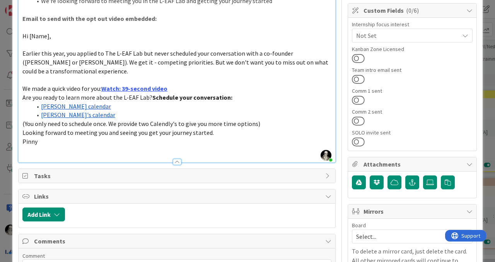
scroll to position [167, 0]
click at [21, 91] on div "Content of video. See attachment link. 👉 Hi, it's [PERSON_NAME] from the L-EAF …" at bounding box center [177, 41] width 316 height 242
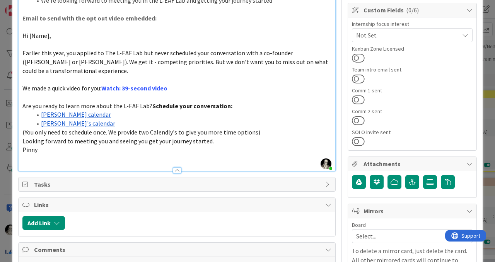
click at [22, 128] on span "(You only need to schedule once. We provide two Calendly's to give you more tim…" at bounding box center [141, 132] width 238 height 8
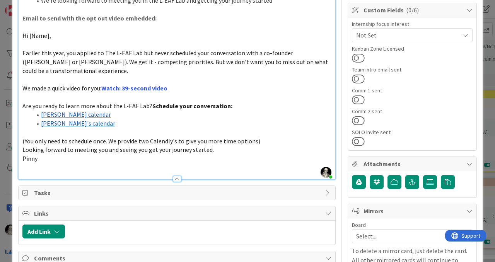
click at [23, 137] on span "Looking forward to meeting you and seeing you get your journey started." at bounding box center [117, 150] width 191 height 8
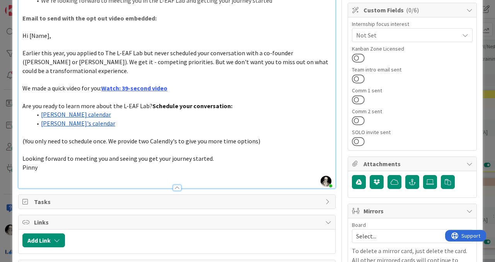
click at [23, 137] on span "Pinny" at bounding box center [29, 167] width 15 height 8
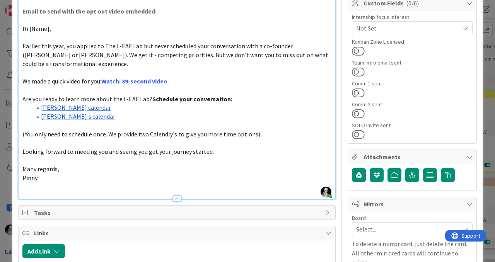
scroll to position [0, 0]
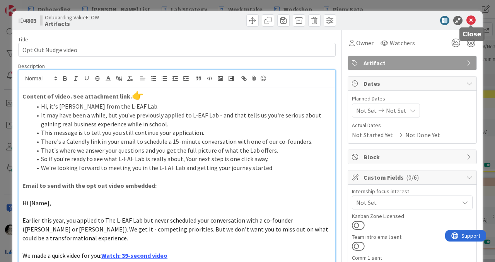
click at [363, 19] on icon at bounding box center [470, 20] width 9 height 9
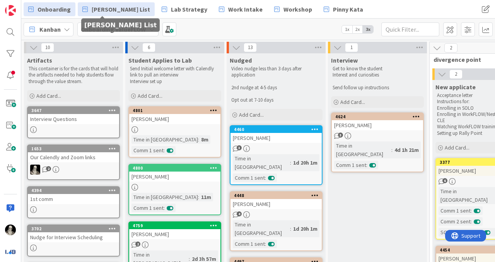
drag, startPoint x: 86, startPoint y: 59, endPoint x: 101, endPoint y: 8, distance: 53.7
